Goal: Task Accomplishment & Management: Use online tool/utility

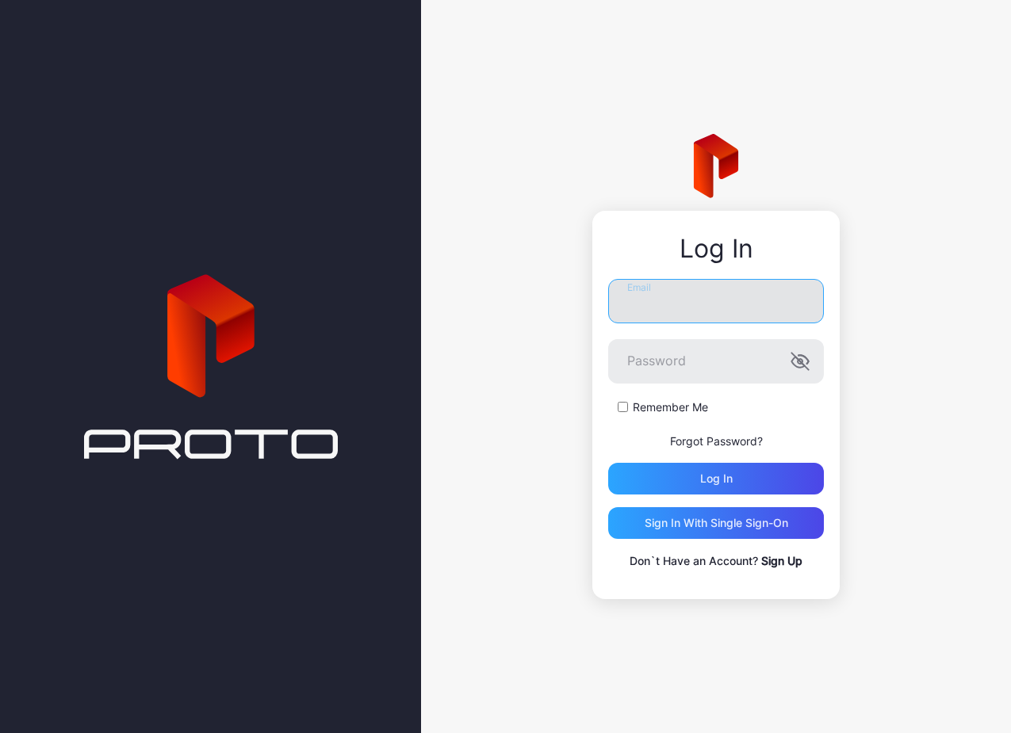
click at [678, 300] on input "Email" at bounding box center [716, 301] width 216 height 44
type input "**********"
click at [656, 397] on form "**********" at bounding box center [716, 387] width 216 height 216
click at [658, 402] on label "Remember Me" at bounding box center [670, 408] width 75 height 16
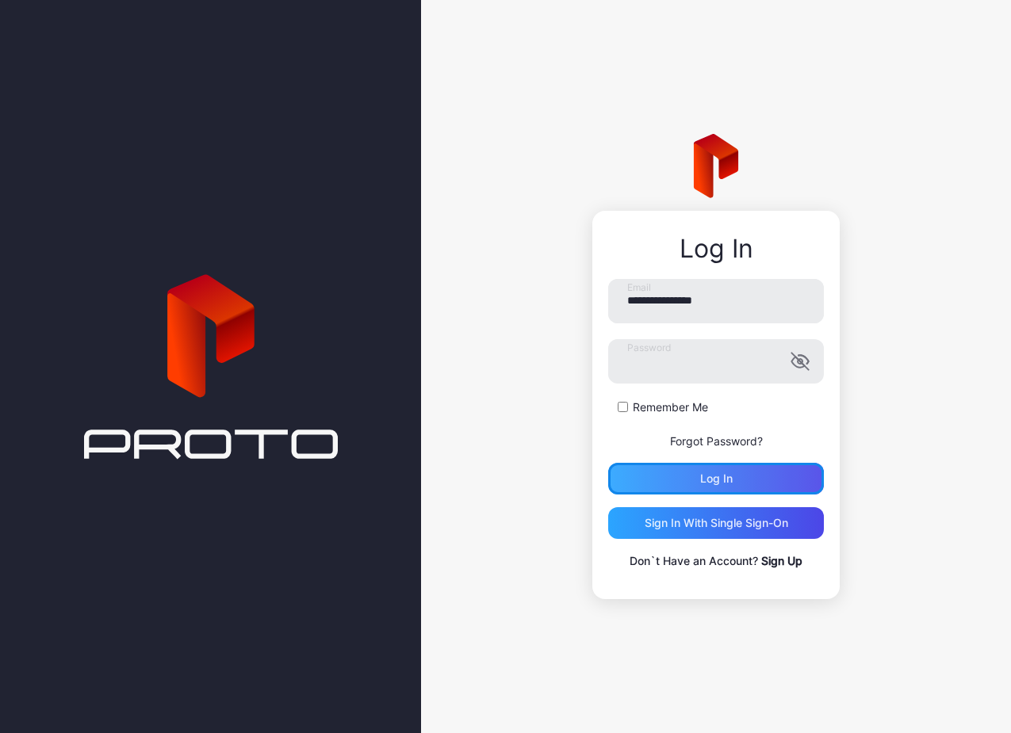
click at [692, 482] on div "Log in" at bounding box center [716, 479] width 216 height 32
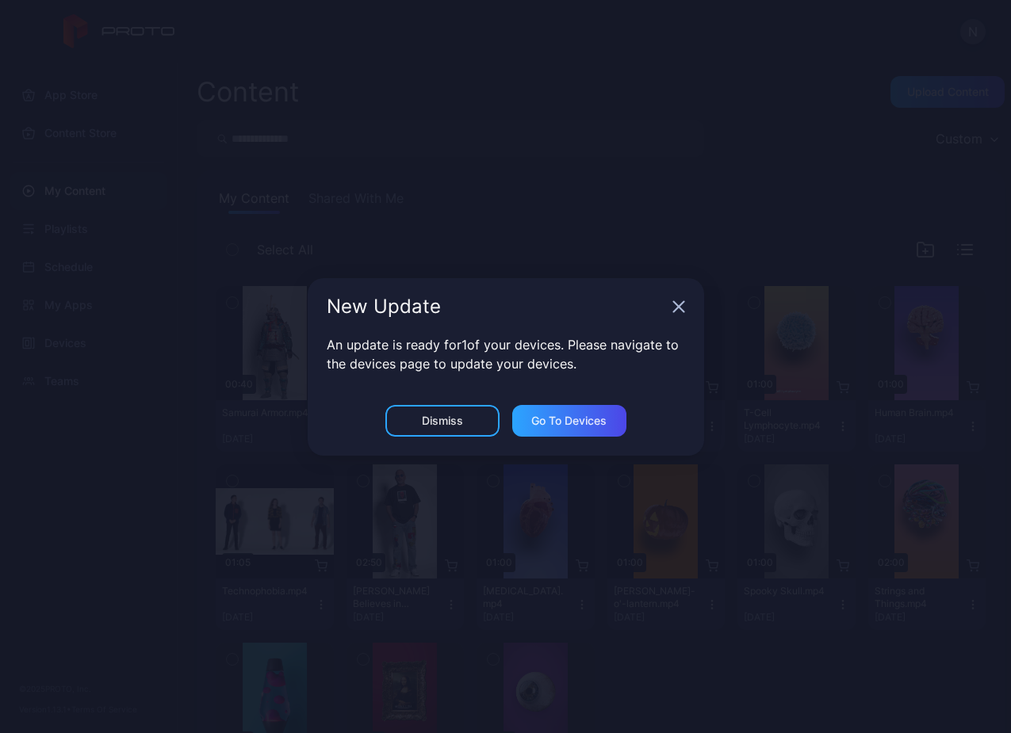
click at [670, 311] on div "New Update" at bounding box center [506, 306] width 396 height 57
click at [677, 296] on div "New Update" at bounding box center [506, 306] width 396 height 57
click at [681, 306] on icon "button" at bounding box center [678, 306] width 13 height 13
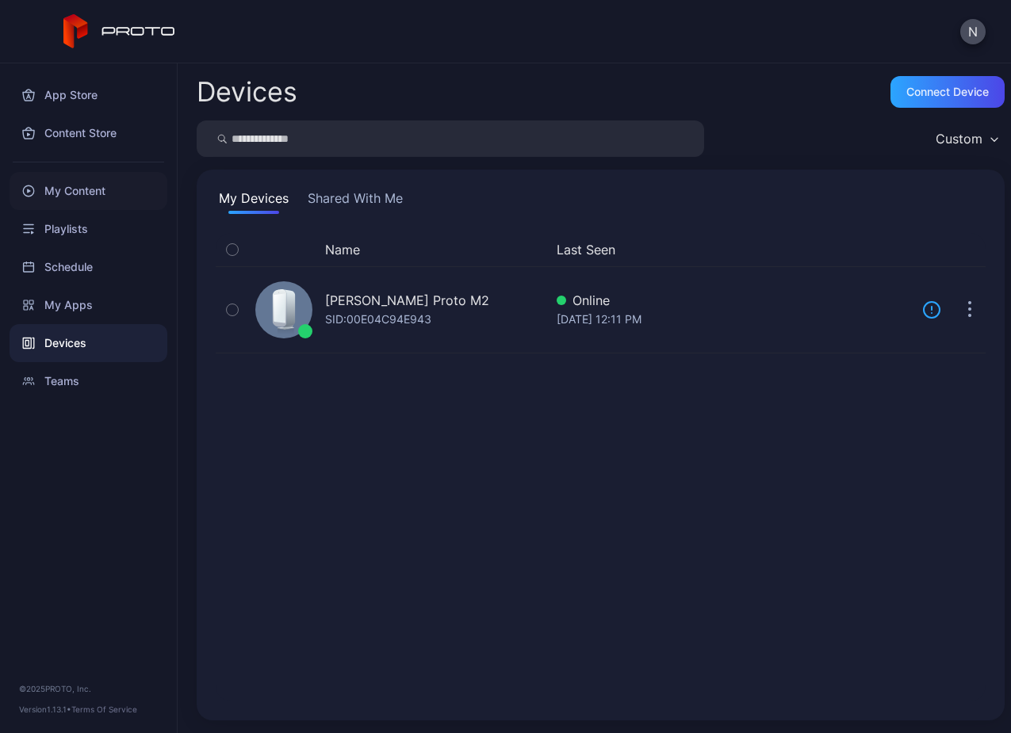
click at [82, 187] on div "My Content" at bounding box center [89, 191] width 158 height 38
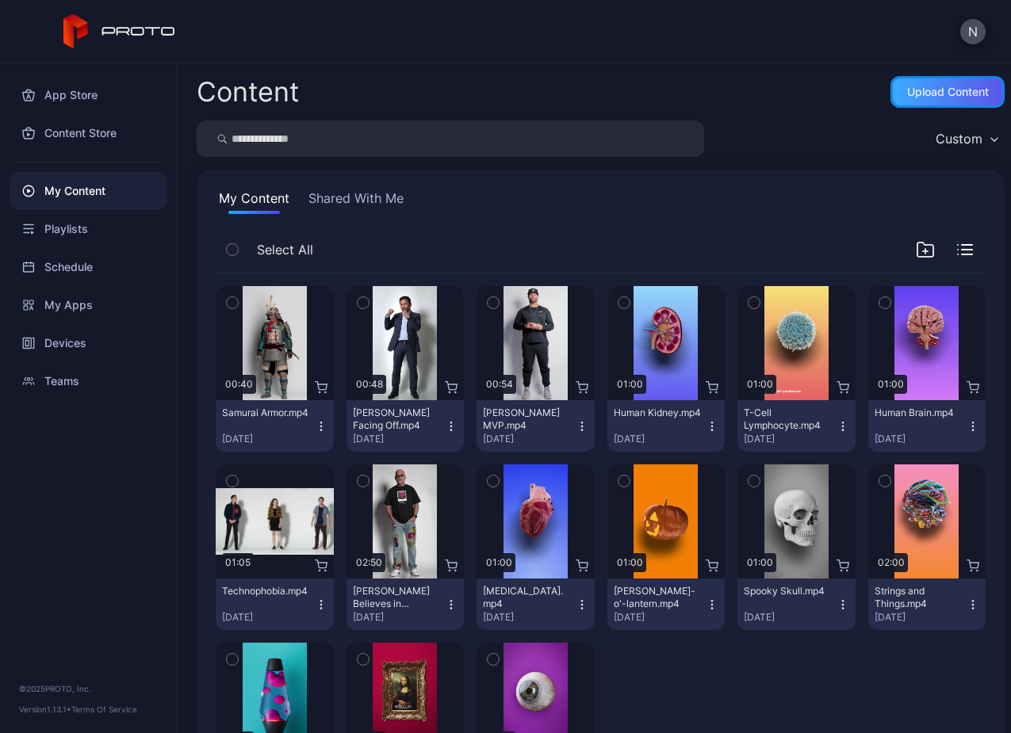
click at [908, 92] on div "Upload Content" at bounding box center [948, 92] width 82 height 13
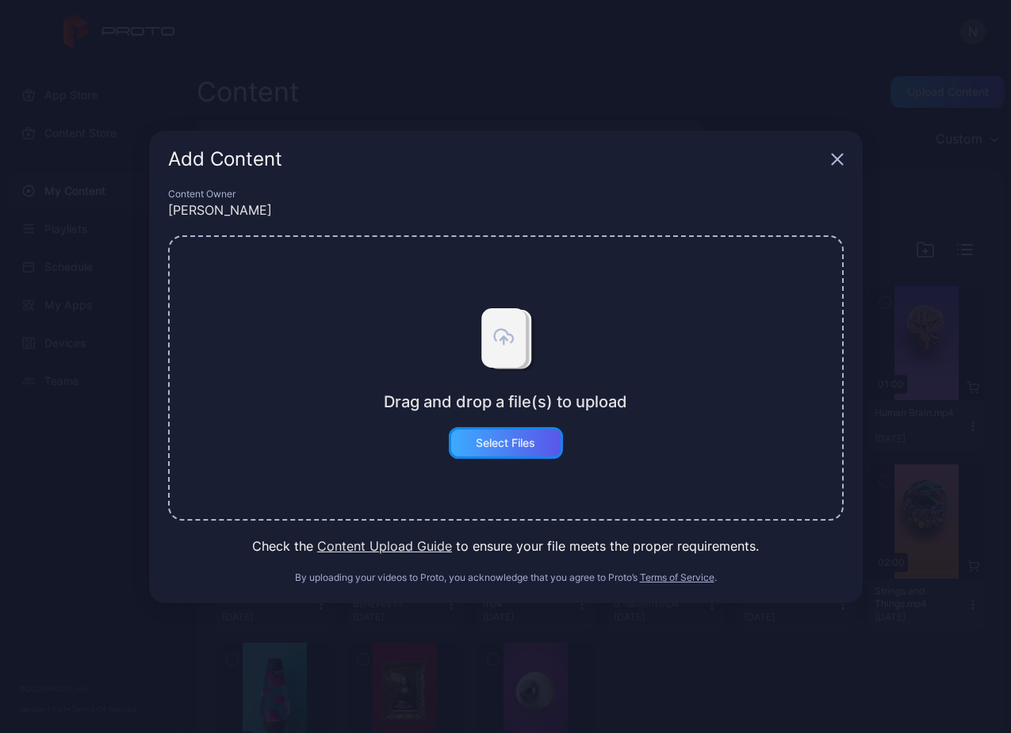
click at [526, 456] on div "Select Files" at bounding box center [506, 443] width 114 height 32
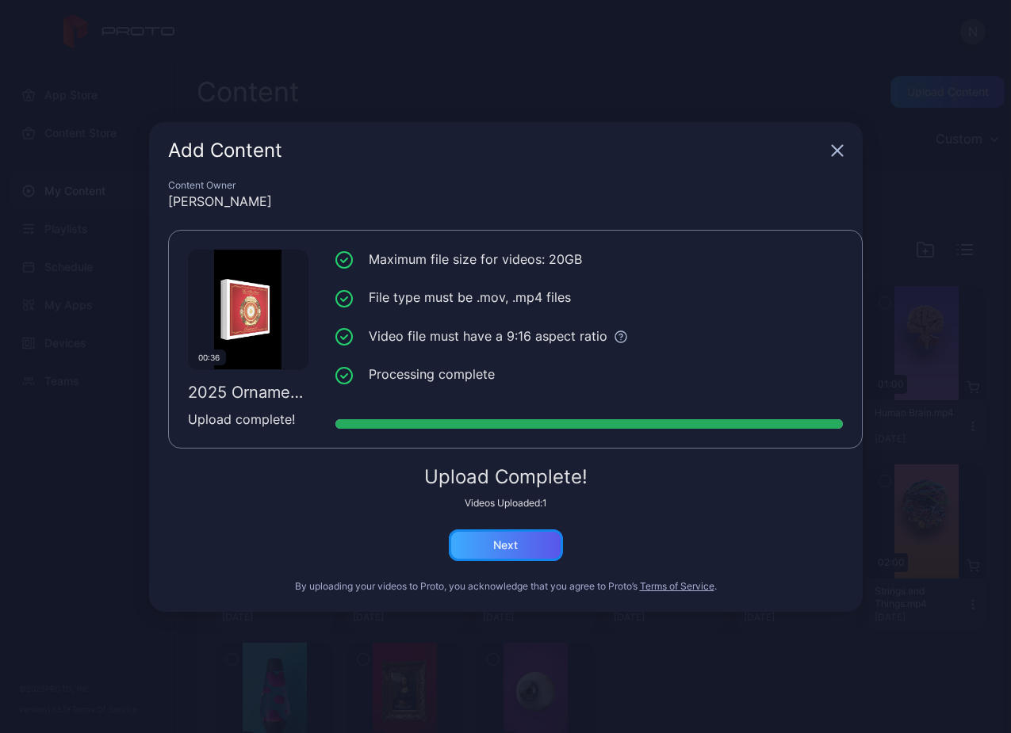
click at [537, 549] on div "Next" at bounding box center [506, 546] width 114 height 32
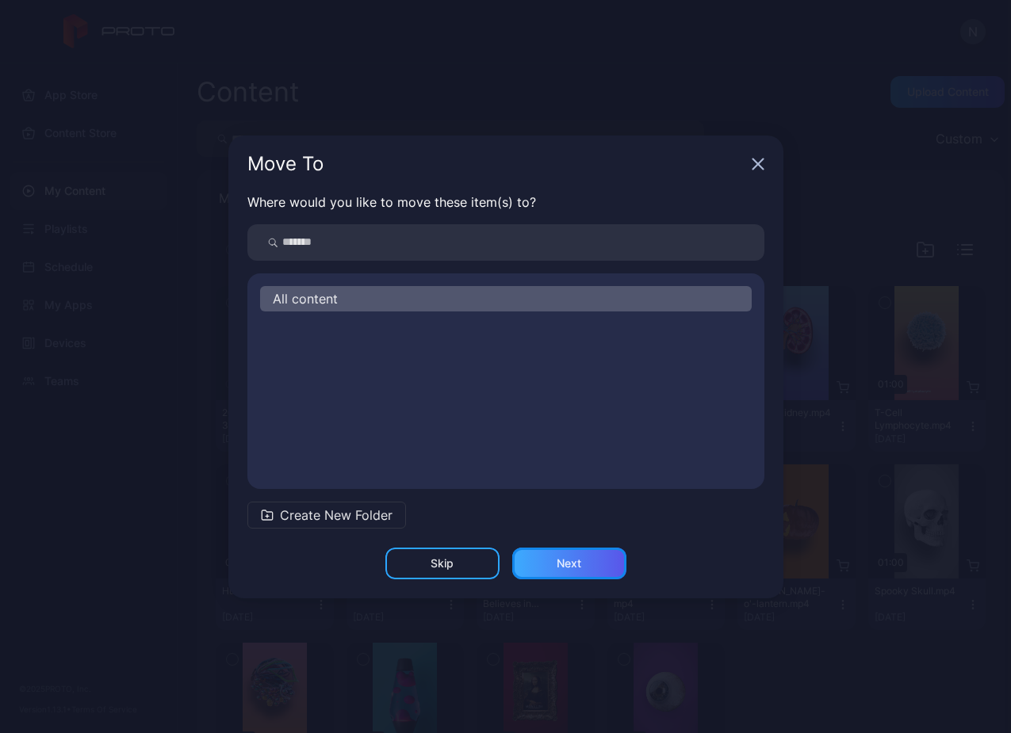
click at [558, 557] on div "Next" at bounding box center [568, 563] width 25 height 13
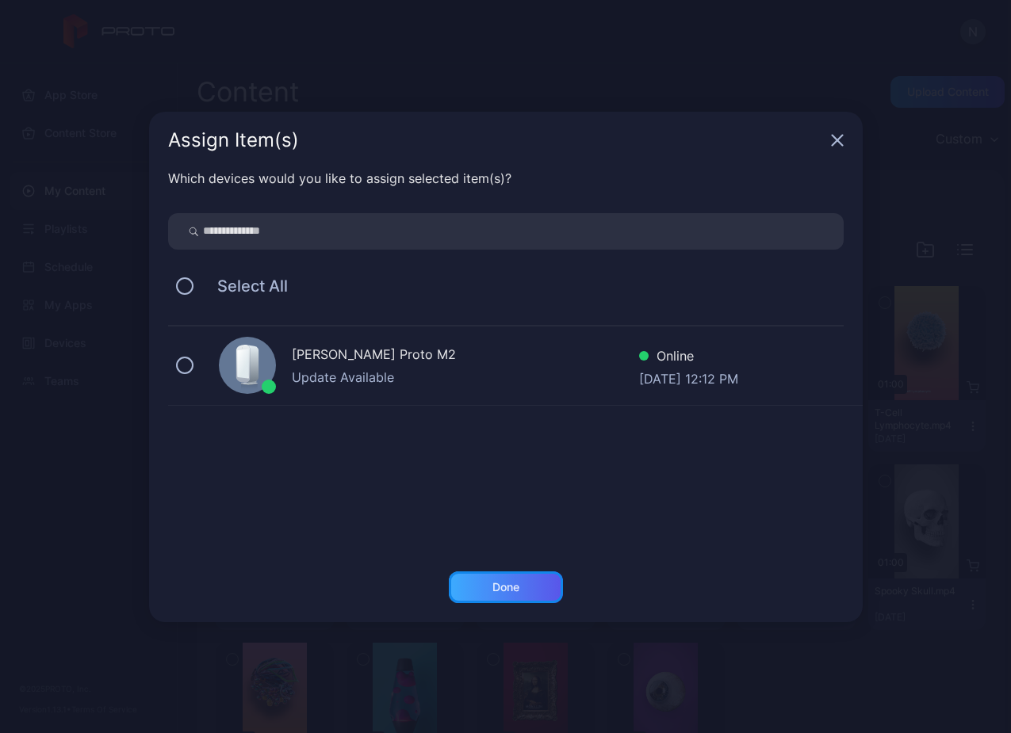
click at [504, 572] on div "Done" at bounding box center [506, 588] width 114 height 32
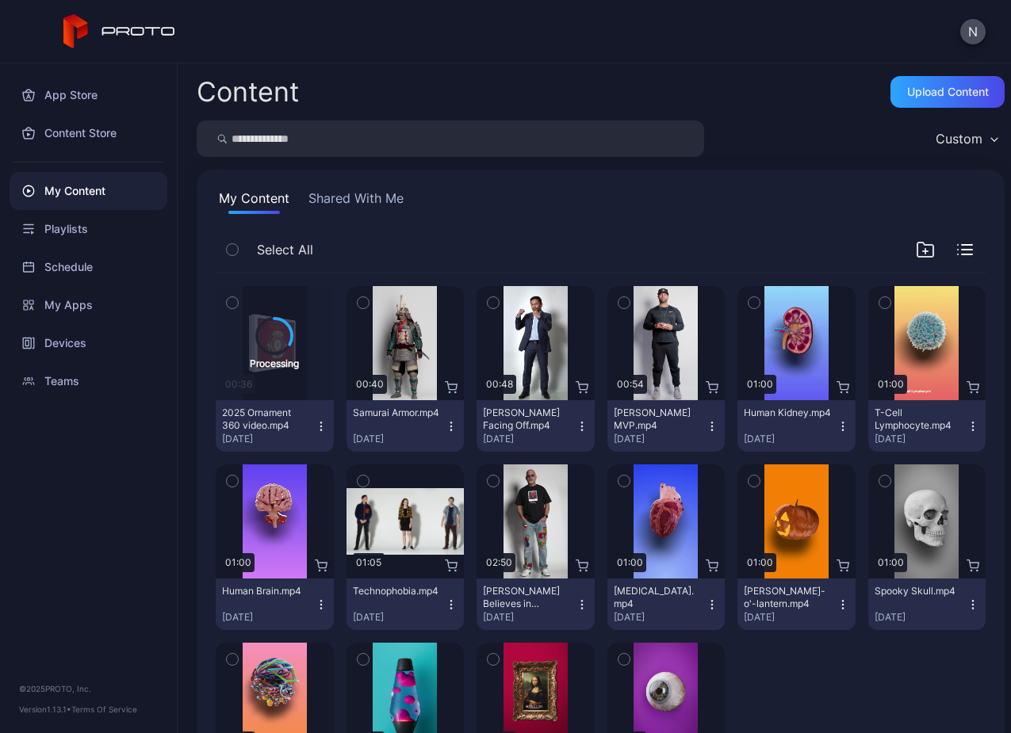
click at [316, 421] on icon "button" at bounding box center [321, 426] width 13 height 13
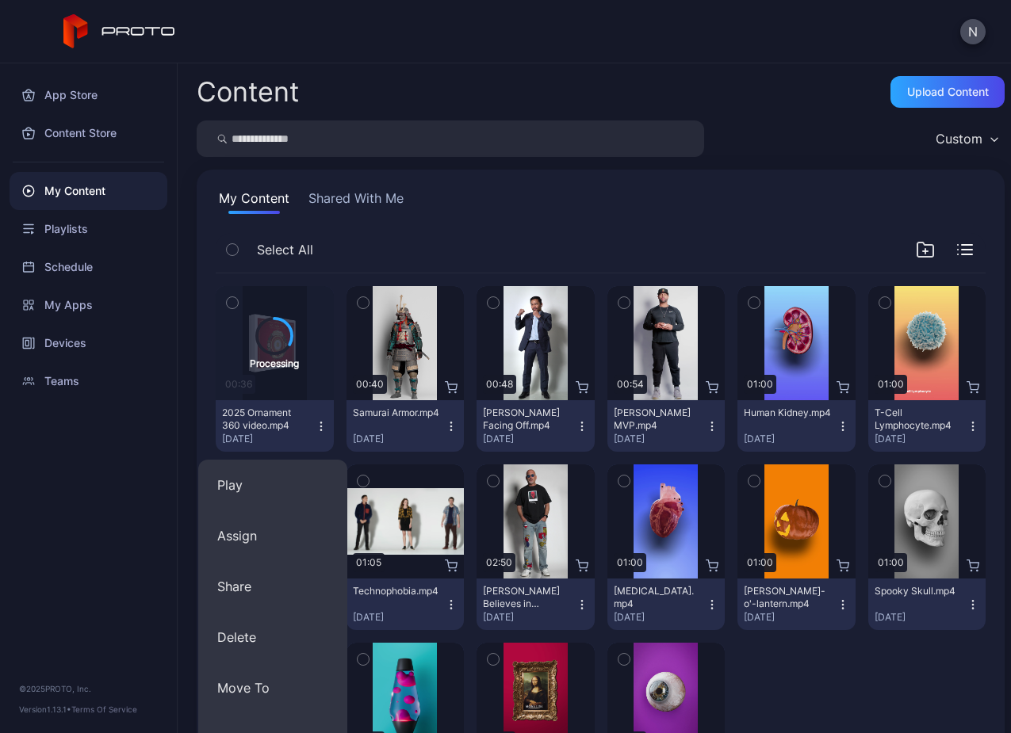
click at [316, 421] on icon "button" at bounding box center [321, 426] width 13 height 13
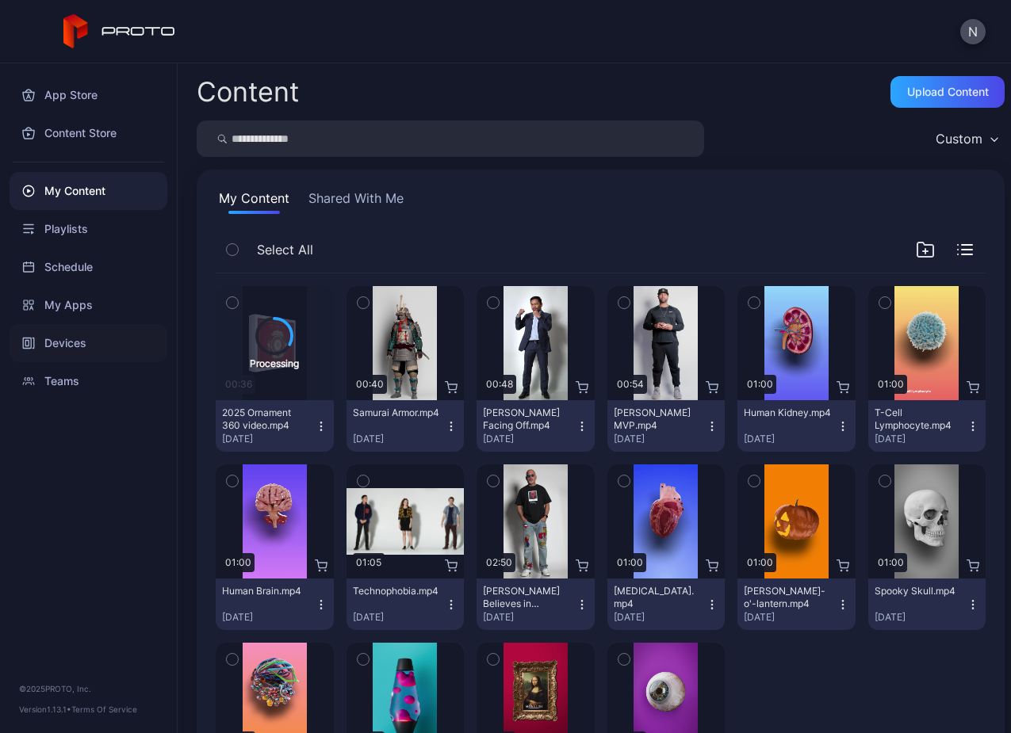
click at [89, 346] on div "Devices" at bounding box center [89, 343] width 158 height 38
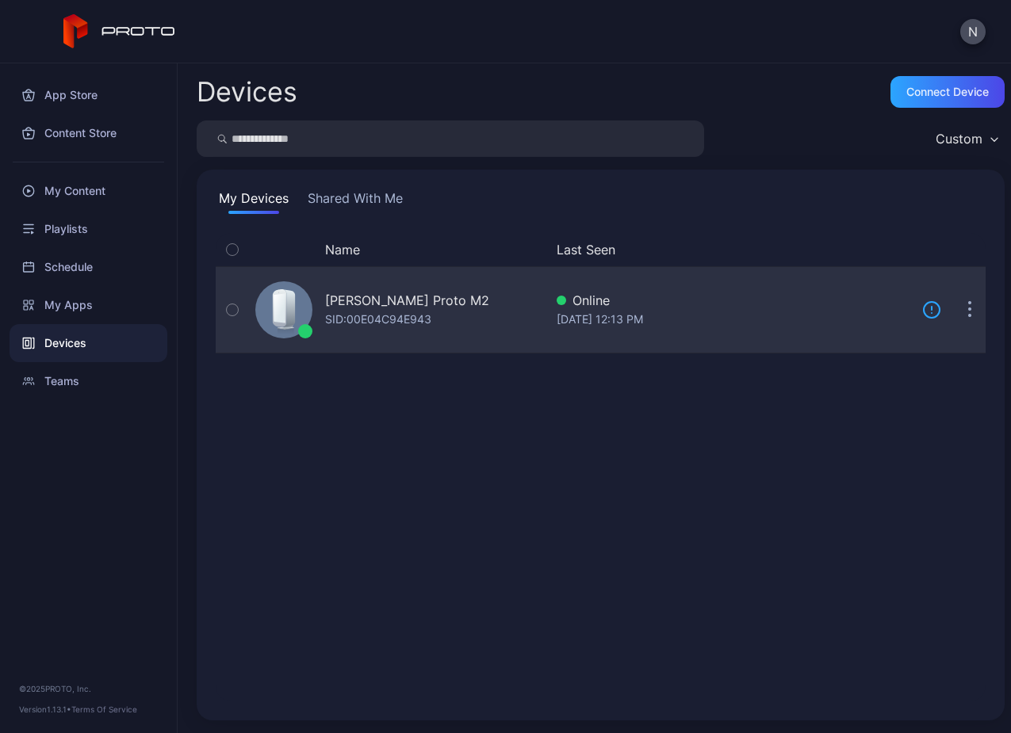
click at [277, 316] on icon at bounding box center [279, 307] width 12 height 29
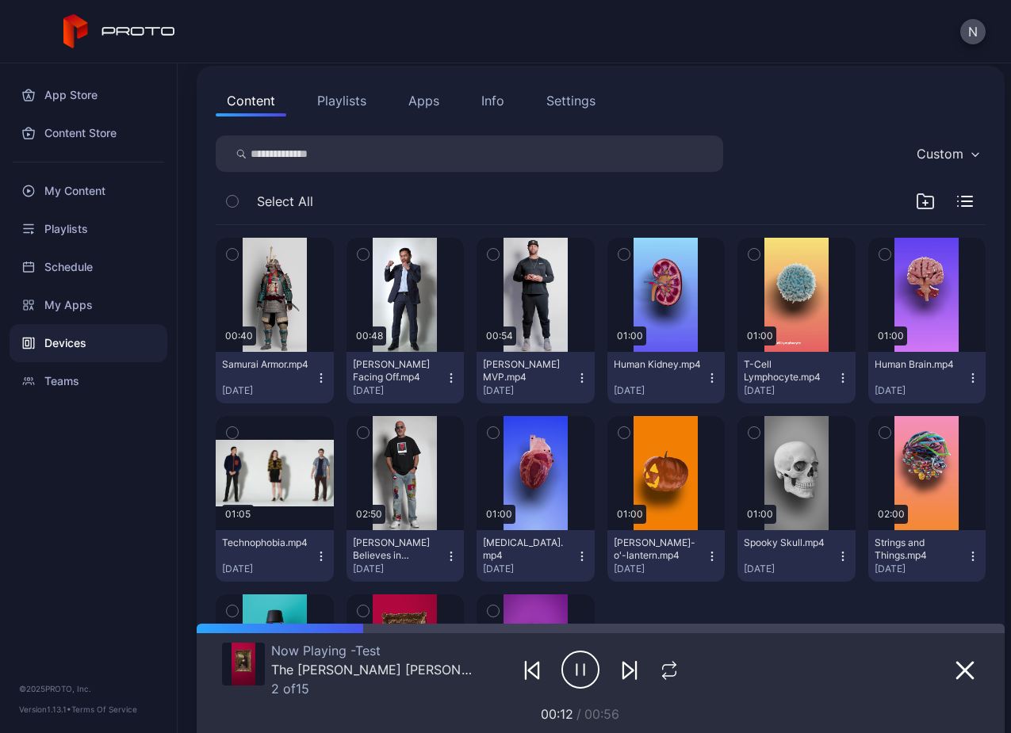
scroll to position [160, 0]
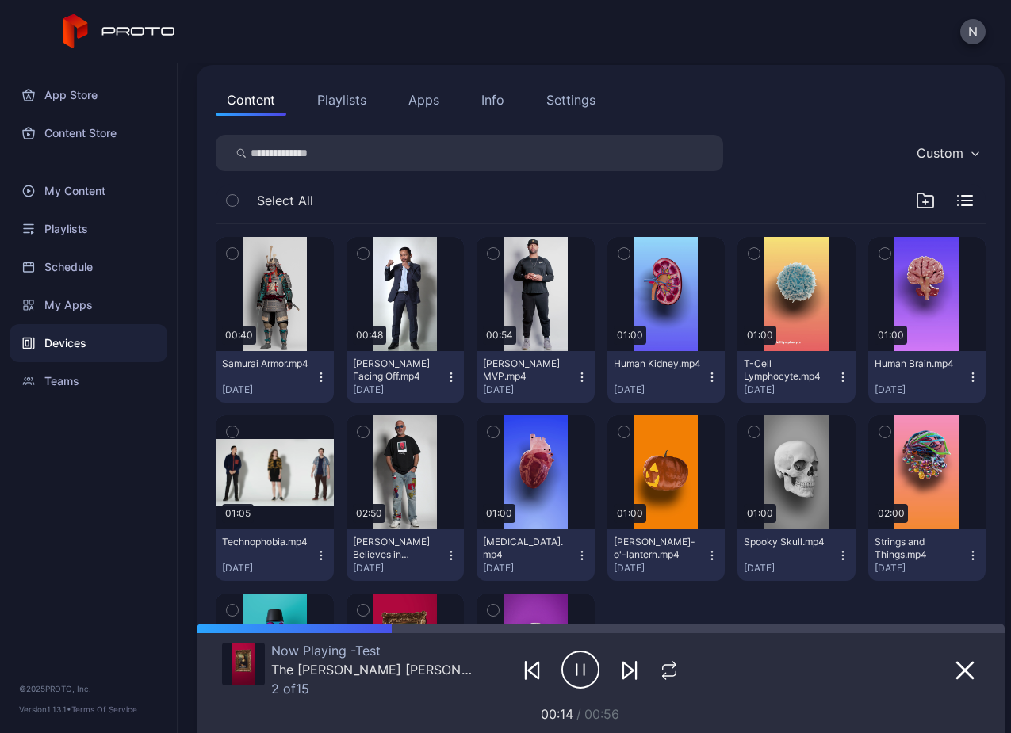
click at [916, 206] on icon "button" at bounding box center [925, 200] width 19 height 19
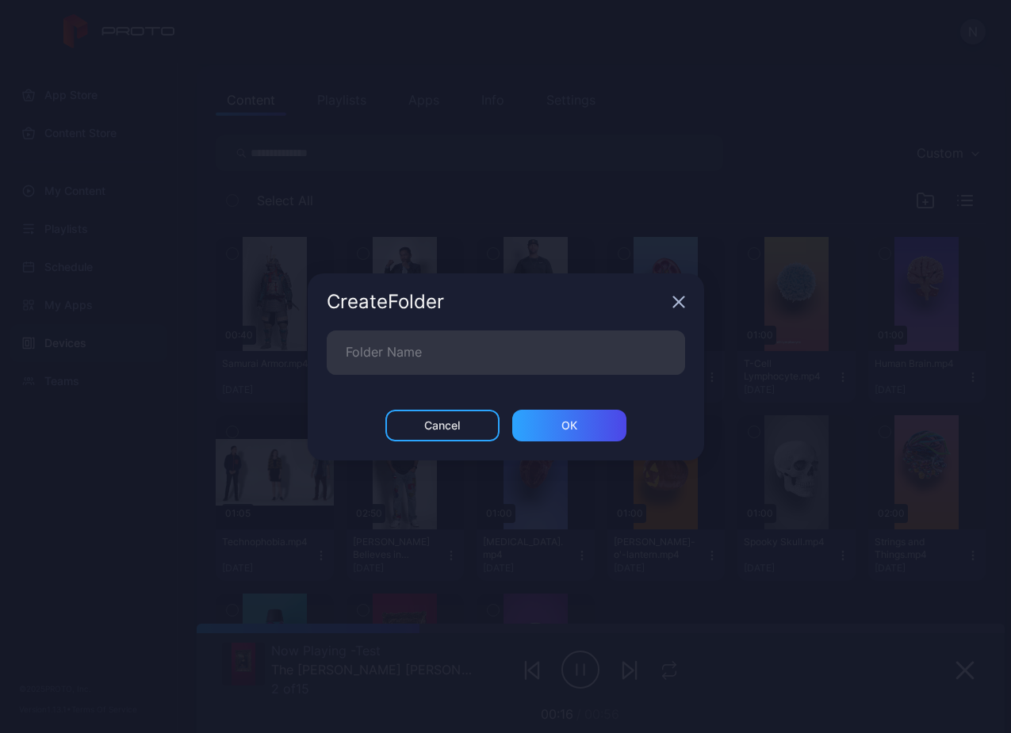
click at [679, 301] on icon "button" at bounding box center [678, 301] width 10 height 10
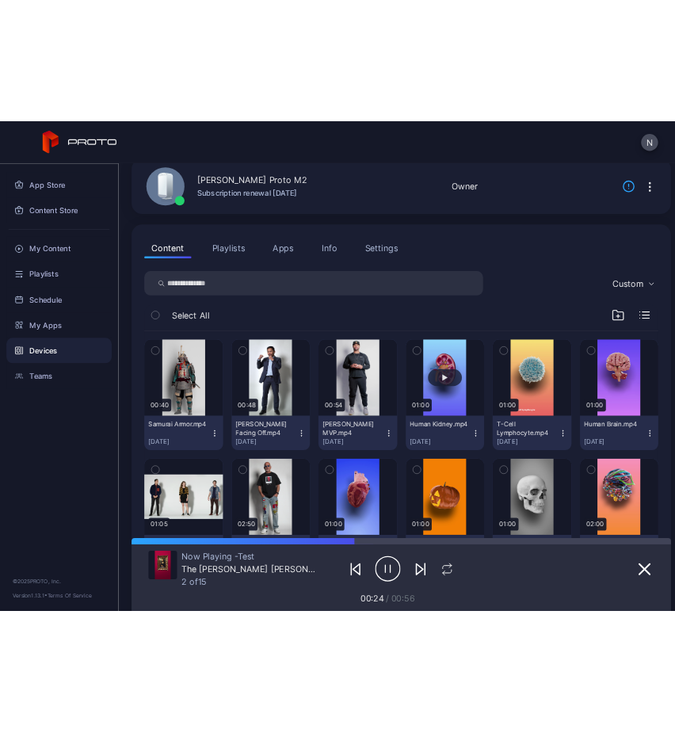
scroll to position [0, 0]
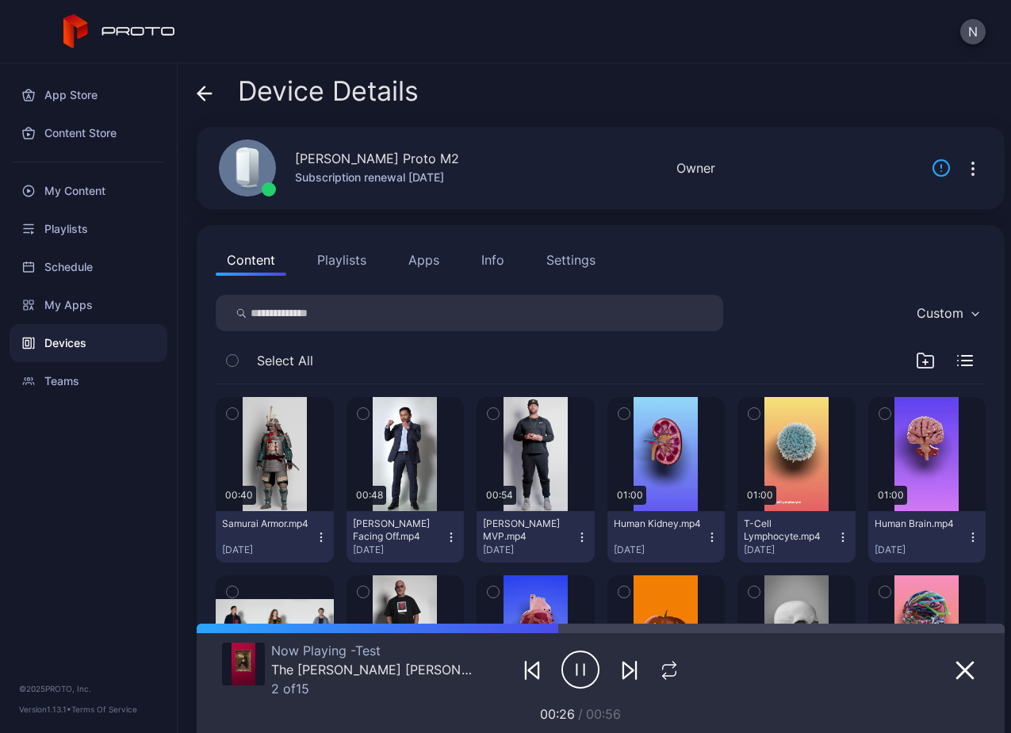
click at [325, 275] on button "Playlists" at bounding box center [341, 260] width 71 height 32
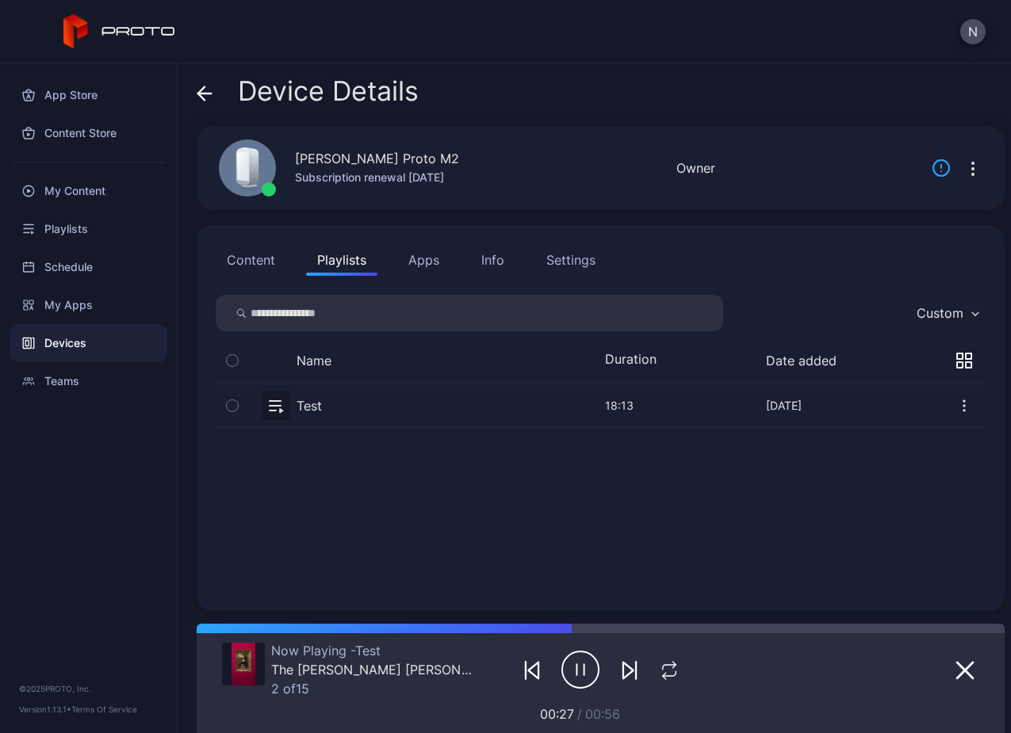
click at [254, 266] on button "Content" at bounding box center [251, 260] width 71 height 32
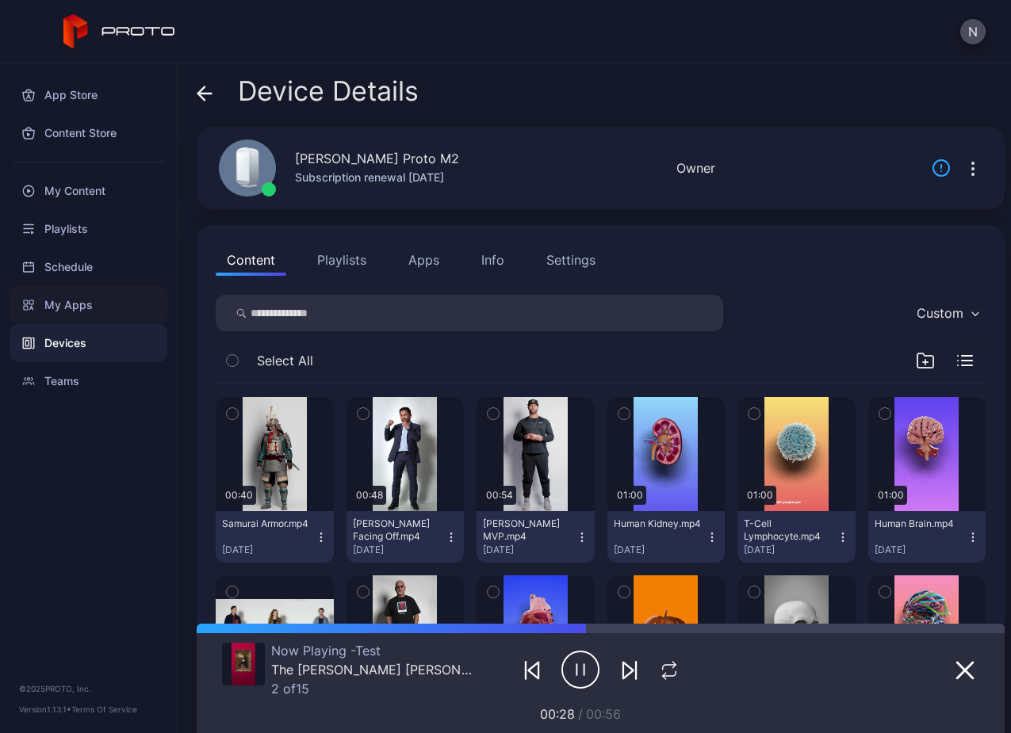
click at [118, 307] on div "My Apps" at bounding box center [89, 305] width 158 height 38
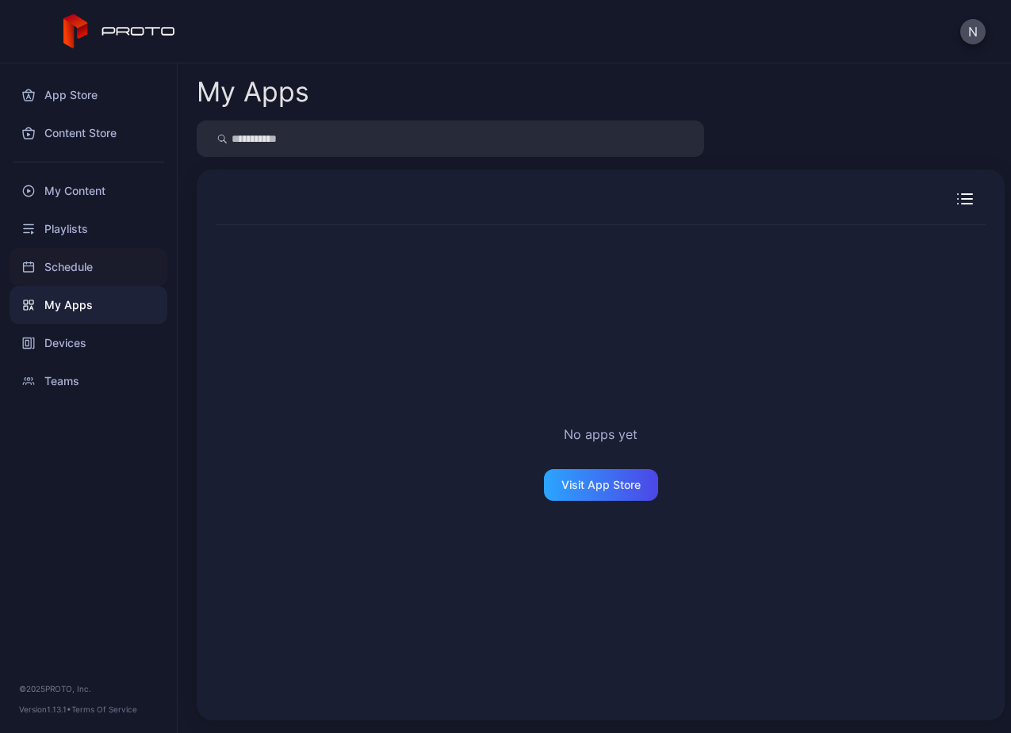
click at [96, 278] on div "Schedule" at bounding box center [89, 267] width 158 height 38
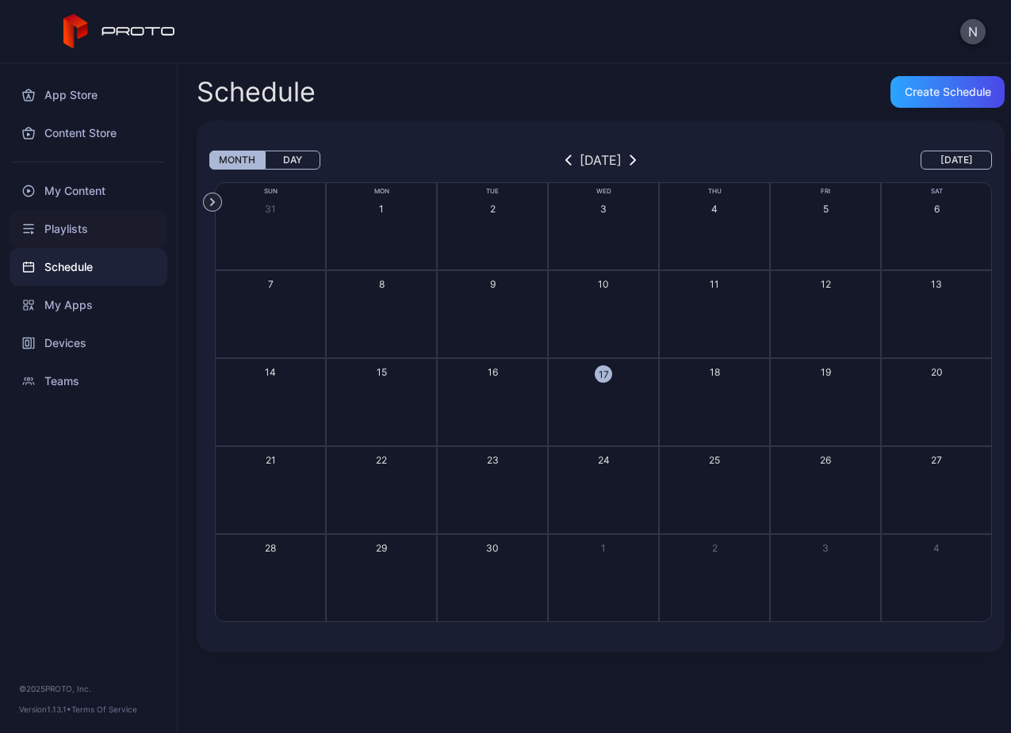
click at [68, 245] on div "Playlists" at bounding box center [89, 229] width 158 height 38
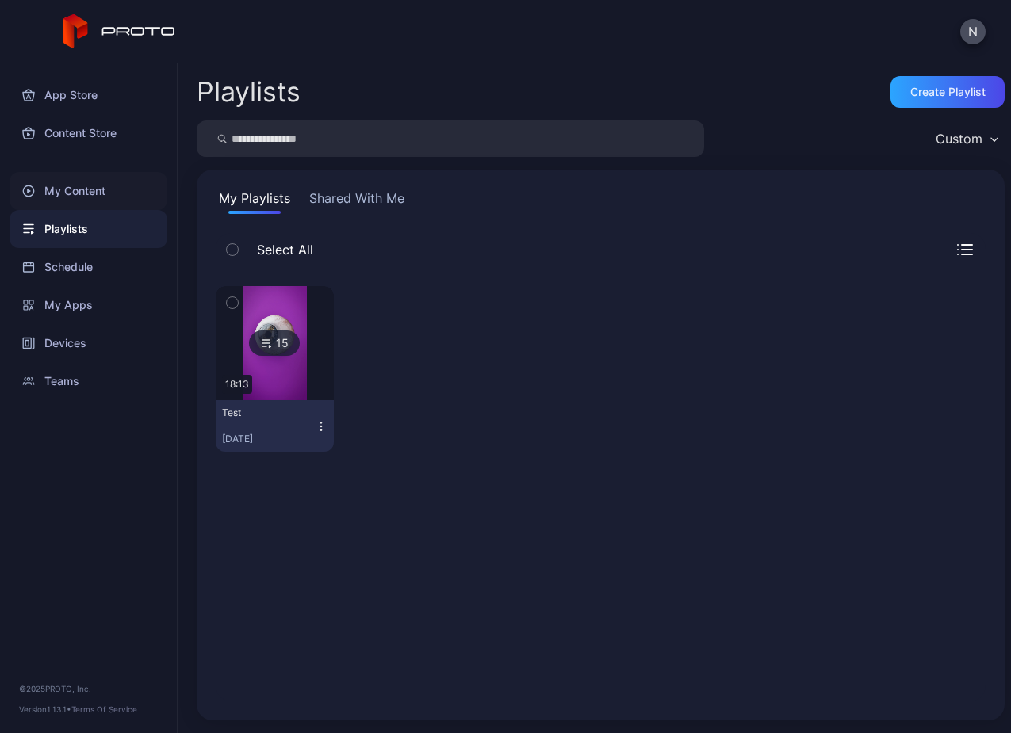
click at [77, 205] on div "My Content" at bounding box center [89, 191] width 158 height 38
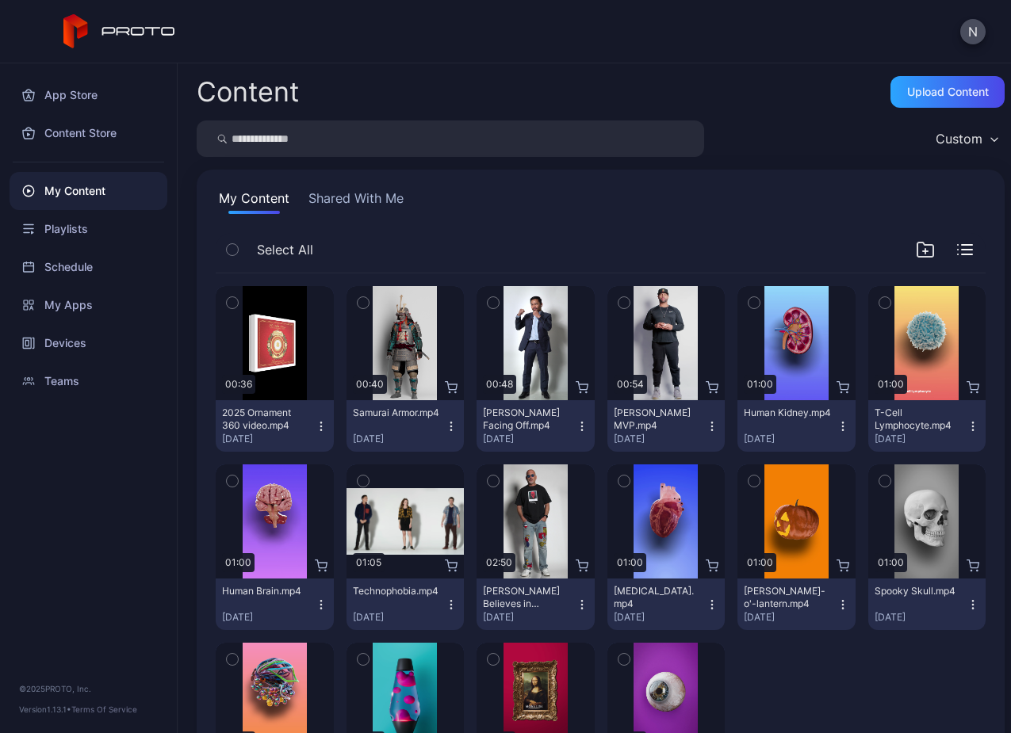
click at [315, 432] on icon "button" at bounding box center [321, 426] width 13 height 13
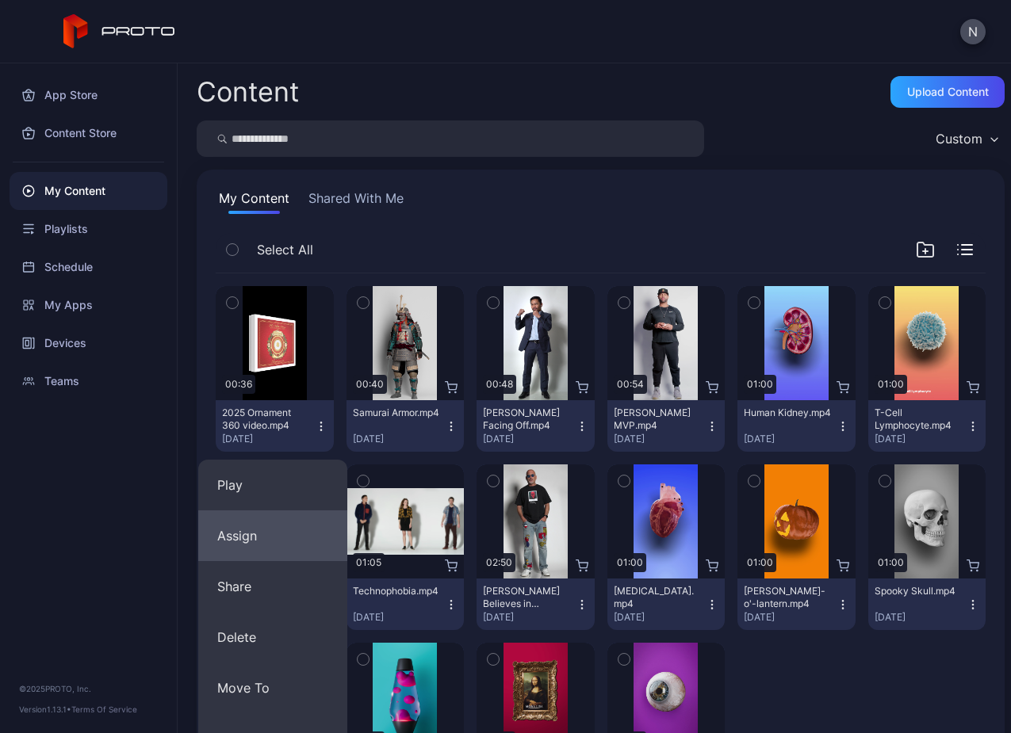
click at [284, 530] on button "Assign" at bounding box center [272, 535] width 149 height 51
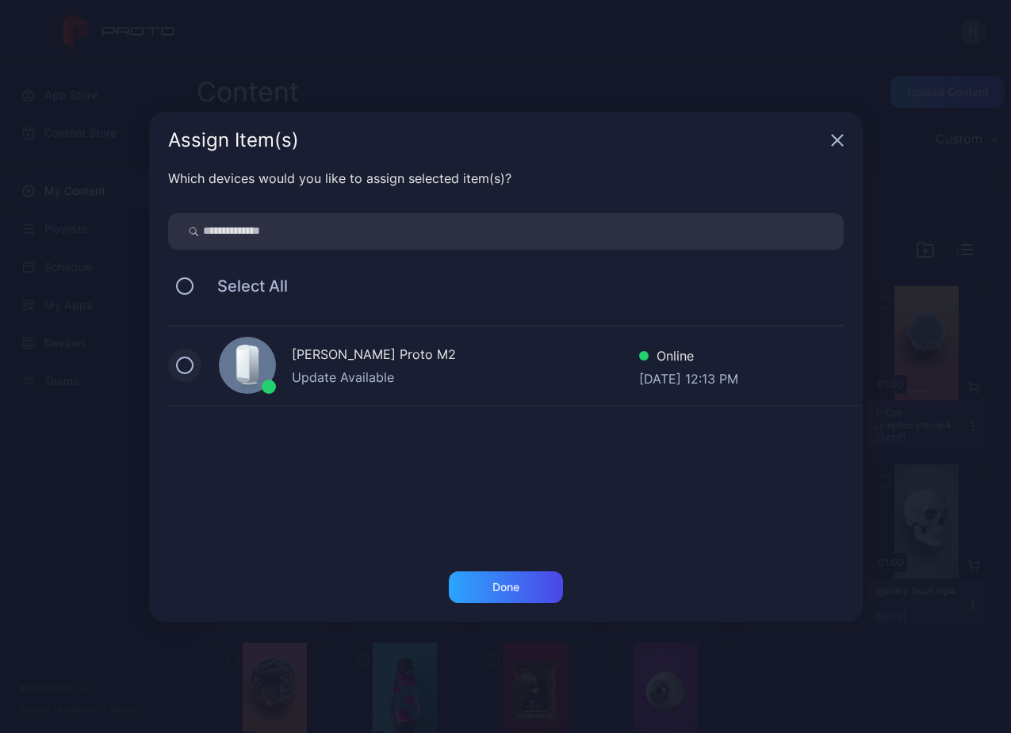
click at [188, 370] on button at bounding box center [184, 365] width 17 height 17
click at [510, 591] on div "Done" at bounding box center [505, 587] width 27 height 13
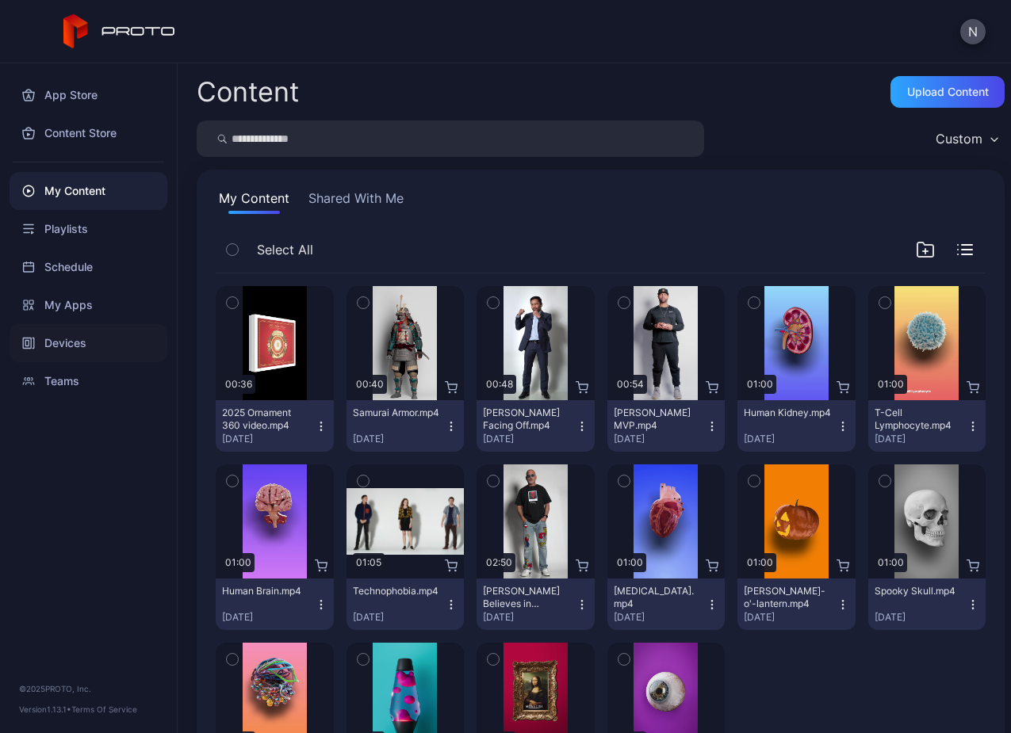
click at [89, 350] on div "Devices" at bounding box center [89, 343] width 158 height 38
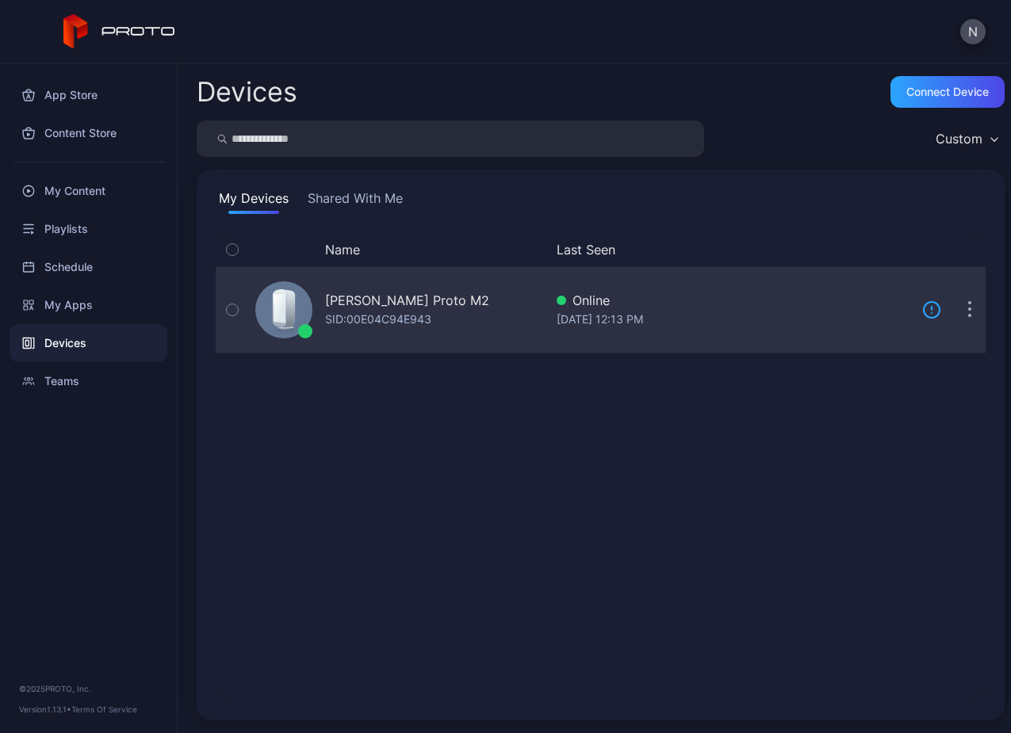
click at [400, 323] on div "SID: 00E04C94E943" at bounding box center [378, 319] width 106 height 19
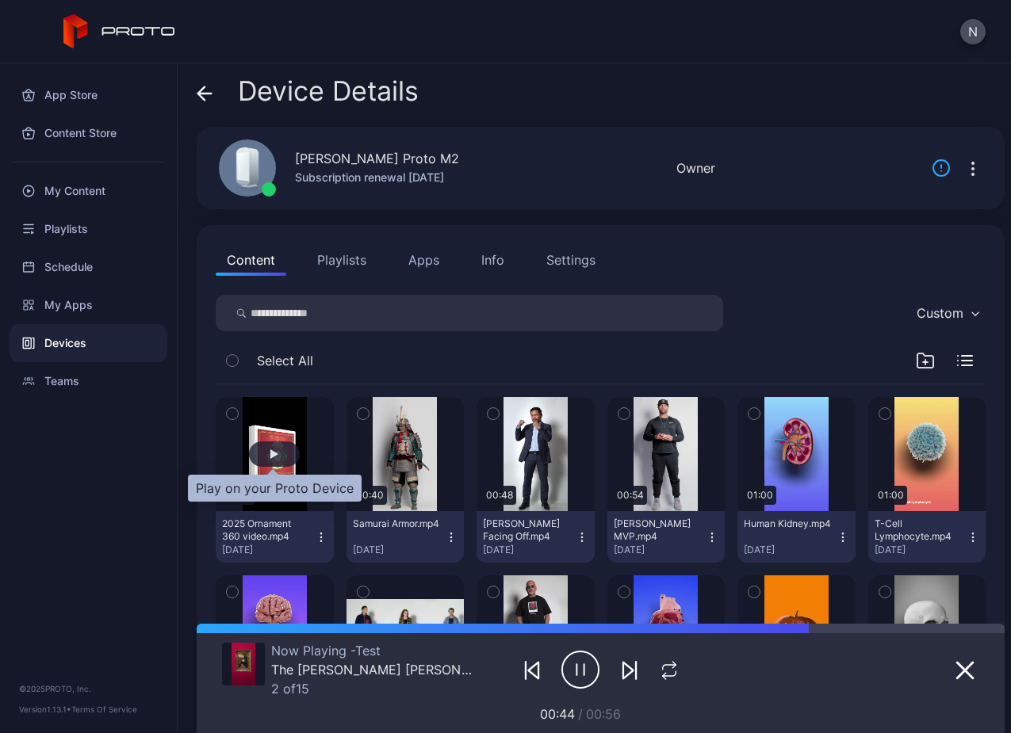
click at [266, 456] on div "button" at bounding box center [274, 454] width 51 height 25
